Goal: Task Accomplishment & Management: Complete application form

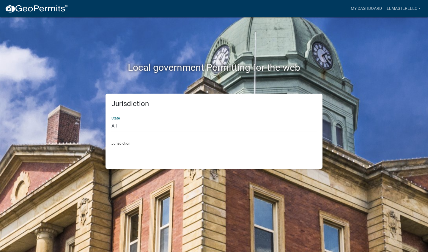
select select "[US_STATE]"
click at [125, 144] on div "Jurisdiction Carroll County, Georgia Cook County, Georgia Crawford County, Geor…" at bounding box center [214, 147] width 205 height 21
click at [128, 142] on div "Jurisdiction Carroll County, Georgia Cook County, Georgia Crawford County, Geor…" at bounding box center [214, 147] width 205 height 21
click at [119, 143] on div "Jurisdiction Carroll County, Georgia Cook County, Georgia Crawford County, Geor…" at bounding box center [214, 147] width 205 height 21
click at [112, 143] on div "Jurisdiction Carroll County, Georgia Cook County, Georgia Crawford County, Geor…" at bounding box center [214, 147] width 205 height 21
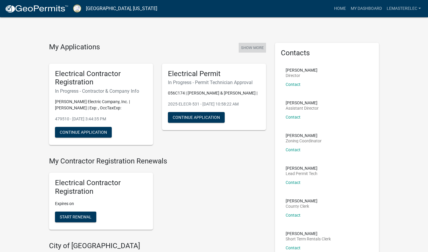
click at [252, 48] on button "Show More" at bounding box center [252, 48] width 27 height 10
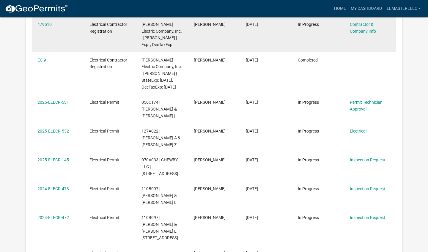
scroll to position [143, 0]
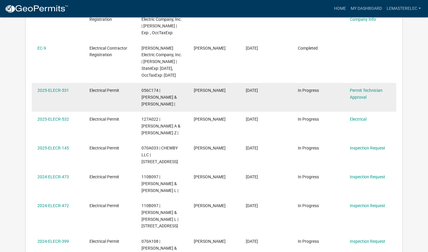
click at [369, 101] on div "Permit Technician Approval" at bounding box center [370, 94] width 41 height 14
click at [49, 93] on link "2025-ELECR-531" at bounding box center [53, 90] width 32 height 5
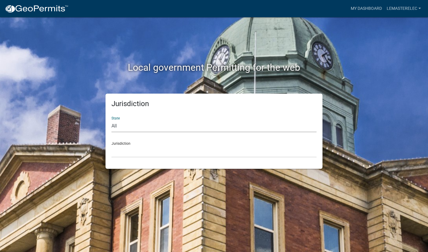
select select "[US_STATE]"
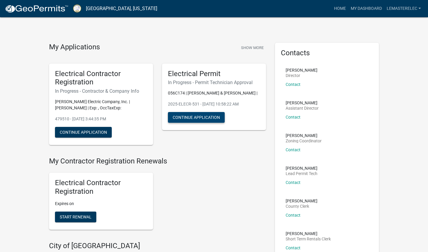
click at [198, 117] on button "Continue Application" at bounding box center [196, 117] width 57 height 11
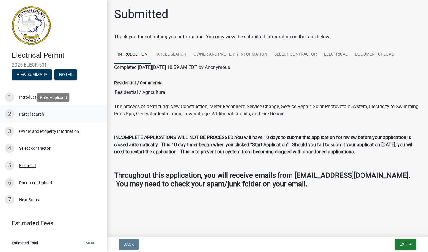
click at [37, 116] on div "Parcel search" at bounding box center [31, 114] width 25 height 4
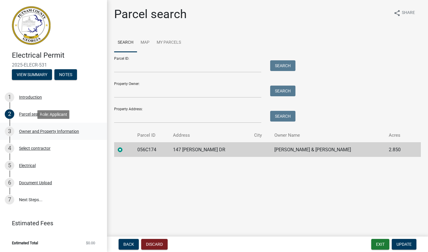
click at [38, 133] on div "Owner and Property Information" at bounding box center [49, 131] width 60 height 4
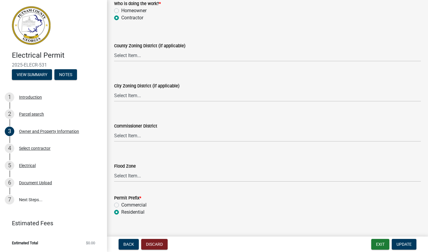
scroll to position [1051, 0]
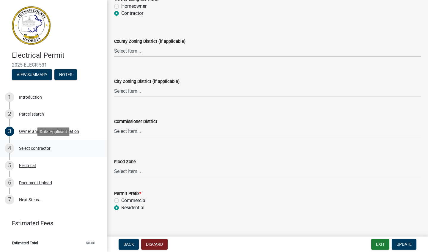
click at [47, 145] on div "4 Select contractor" at bounding box center [51, 149] width 93 height 10
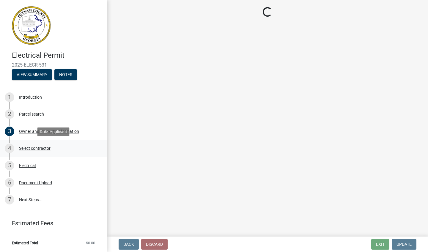
scroll to position [0, 0]
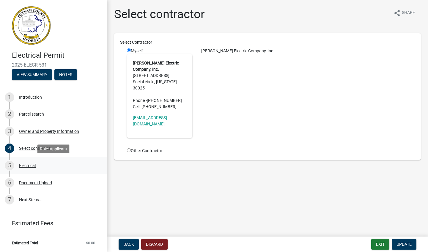
click at [29, 165] on div "Electrical" at bounding box center [27, 166] width 17 height 4
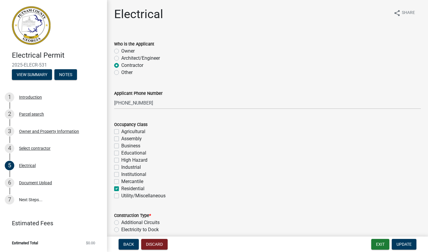
drag, startPoint x: 254, startPoint y: 150, endPoint x: 258, endPoint y: 145, distance: 7.0
click at [254, 150] on div "Educational" at bounding box center [267, 153] width 307 height 7
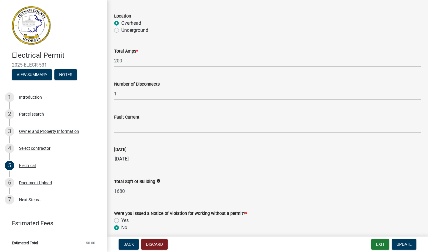
scroll to position [579, 0]
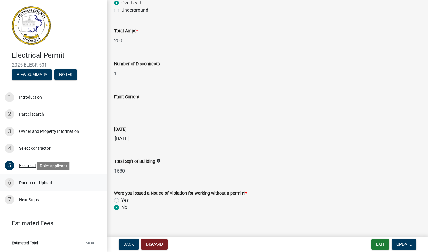
click at [45, 183] on div "Document Upload" at bounding box center [35, 183] width 33 height 4
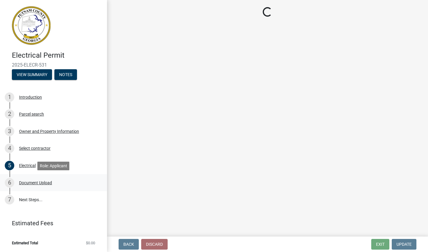
scroll to position [0, 0]
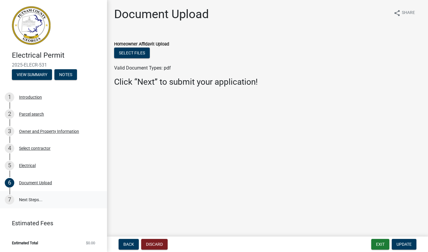
click at [41, 202] on link "7 Next Steps..." at bounding box center [53, 199] width 107 height 17
click at [375, 246] on button "Exit" at bounding box center [380, 244] width 18 height 11
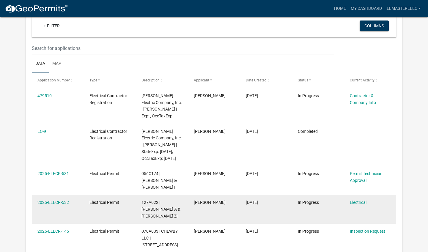
scroll to position [71, 0]
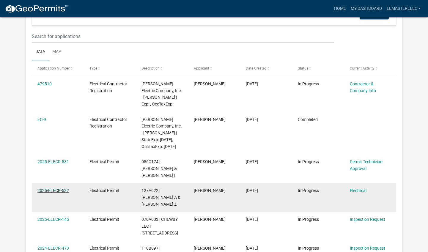
click at [53, 193] on link "2025-ELECR-532" at bounding box center [53, 190] width 32 height 5
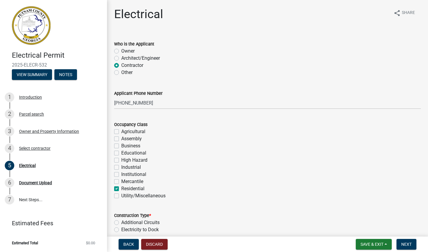
click at [241, 135] on div "Assembly" at bounding box center [267, 138] width 307 height 7
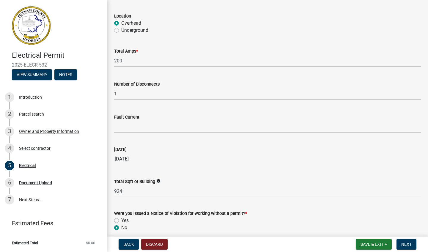
scroll to position [579, 0]
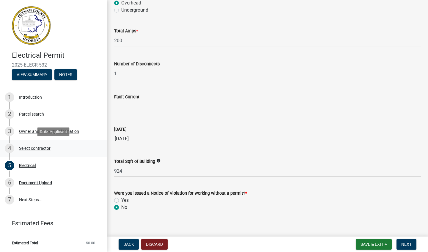
click at [31, 148] on div "Select contractor" at bounding box center [35, 148] width 32 height 4
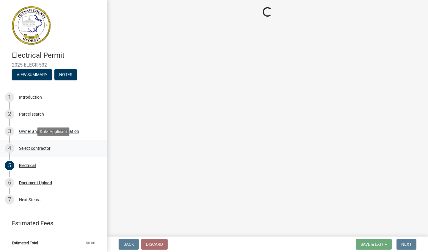
scroll to position [0, 0]
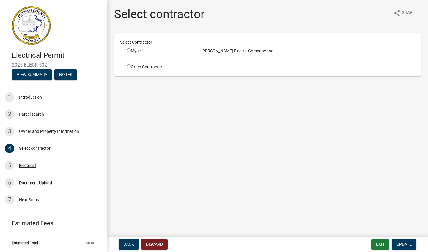
click at [128, 51] on input "radio" at bounding box center [129, 50] width 4 height 4
radio input "true"
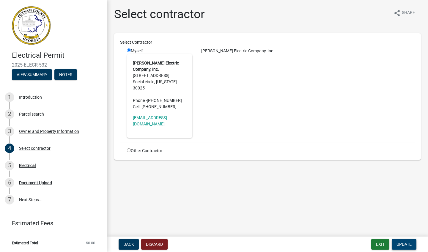
click at [405, 244] on span "Update" at bounding box center [404, 244] width 15 height 5
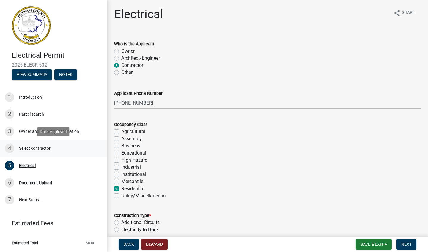
click at [46, 150] on div "Select contractor" at bounding box center [35, 148] width 32 height 4
